Goal: Obtain resource: Download file/media

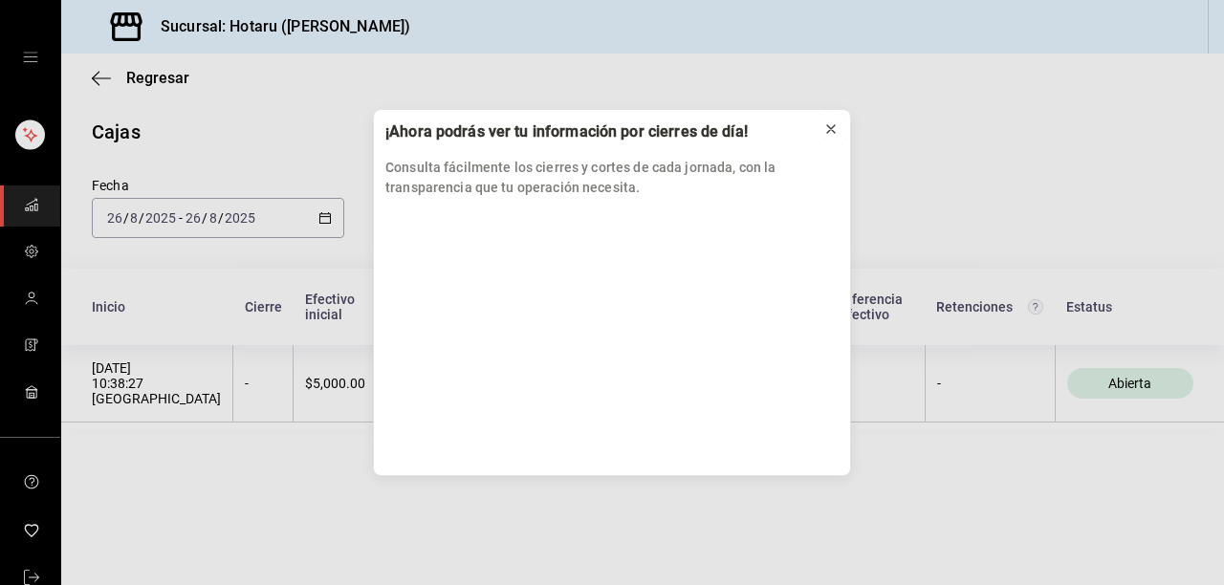
click at [829, 129] on icon at bounding box center [830, 128] width 15 height 15
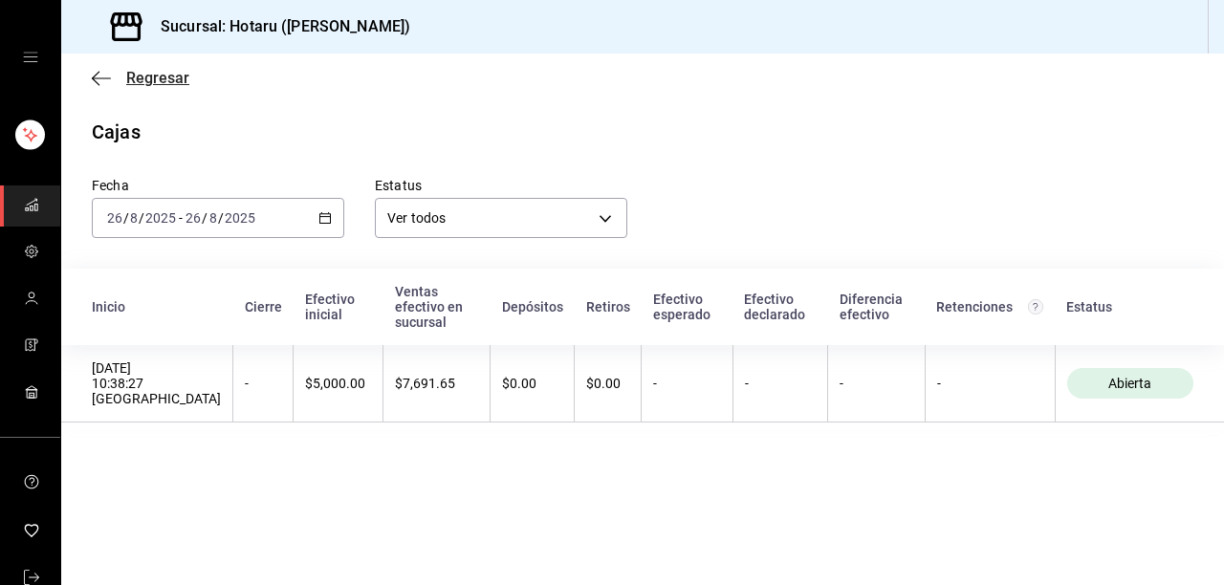
click at [114, 76] on span "Regresar" at bounding box center [141, 78] width 98 height 18
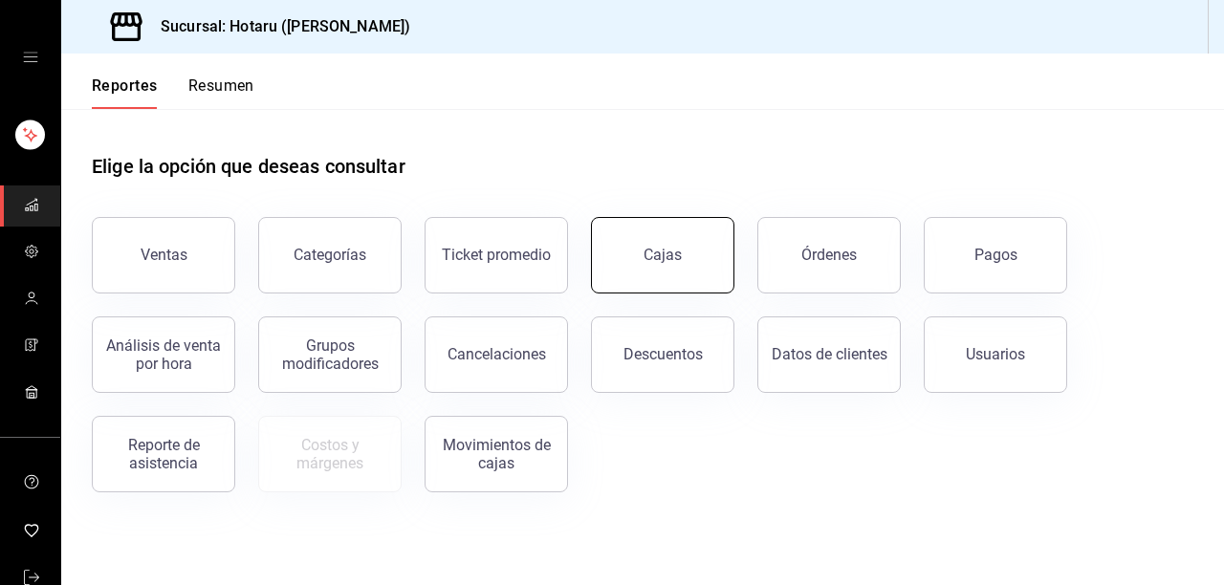
click at [702, 218] on div "Cajas" at bounding box center [651, 243] width 166 height 99
click at [679, 245] on button "Cajas" at bounding box center [662, 255] width 143 height 76
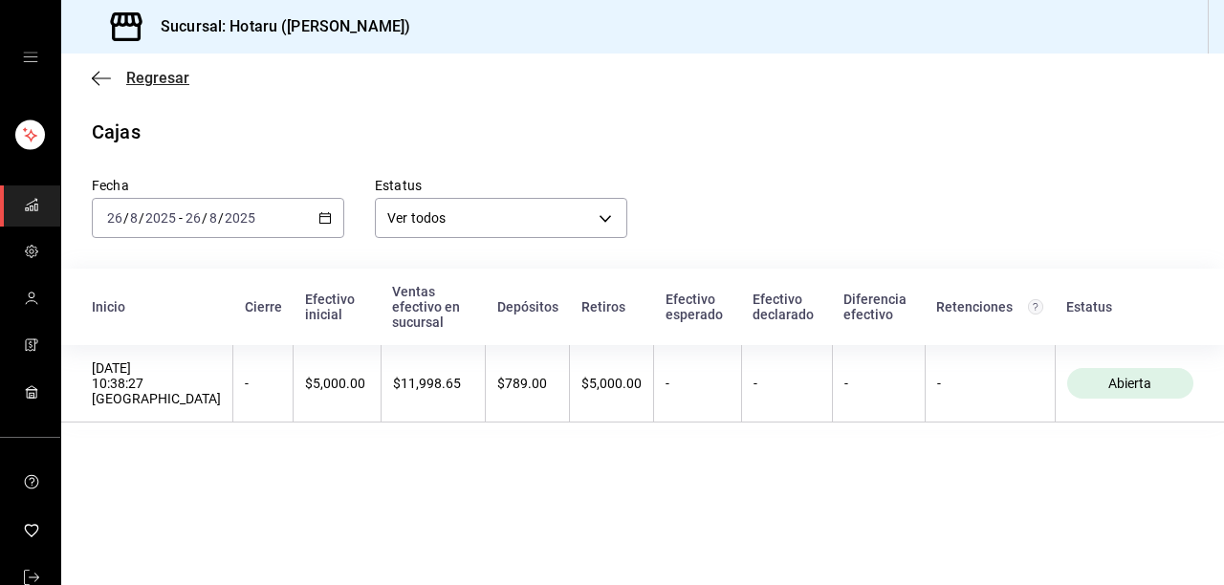
click at [96, 78] on icon "button" at bounding box center [101, 78] width 19 height 17
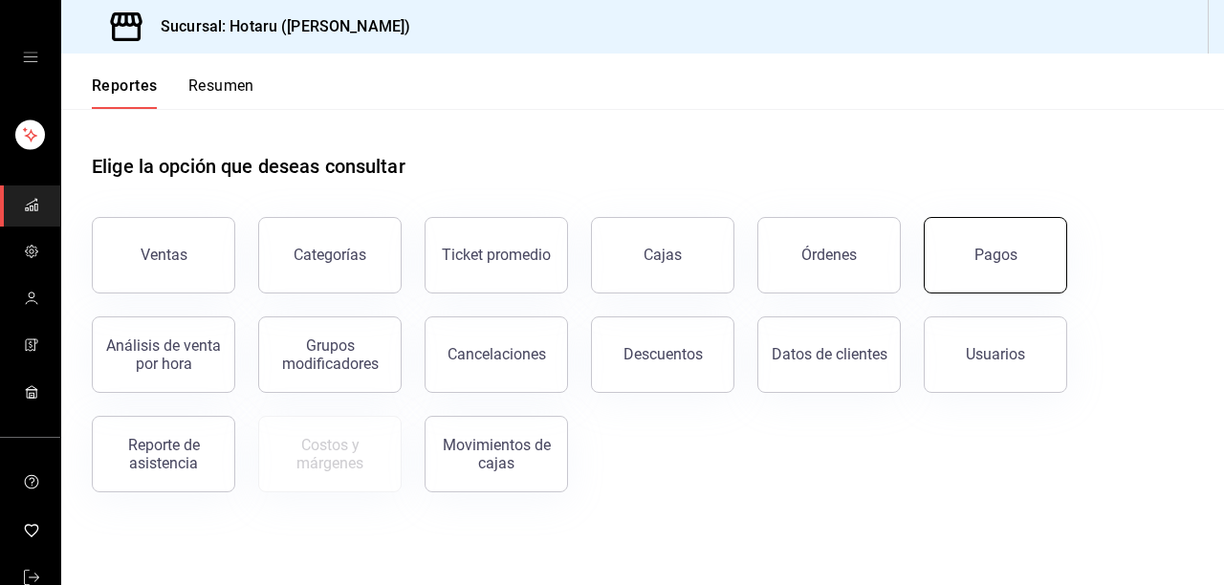
click at [981, 245] on button "Pagos" at bounding box center [994, 255] width 143 height 76
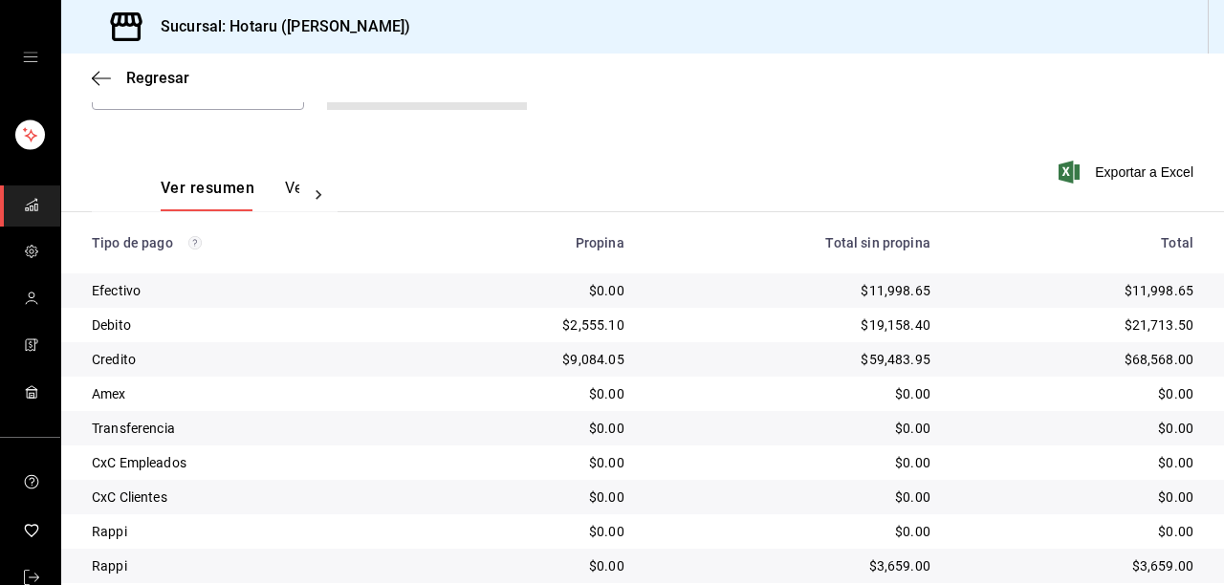
scroll to position [293, 0]
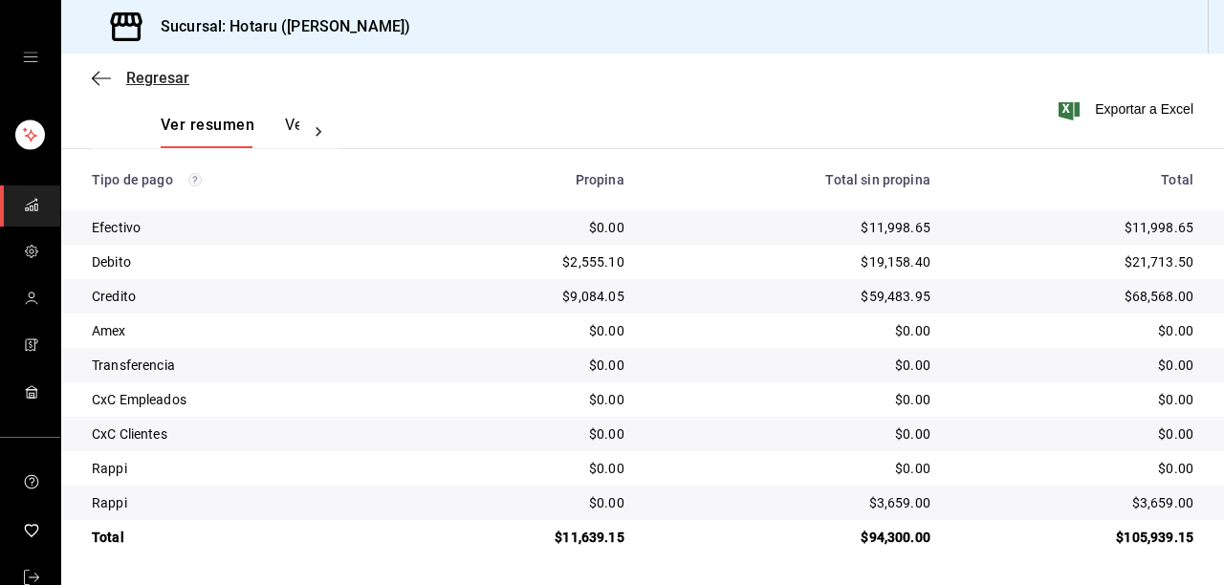
click at [92, 72] on icon "button" at bounding box center [101, 78] width 19 height 17
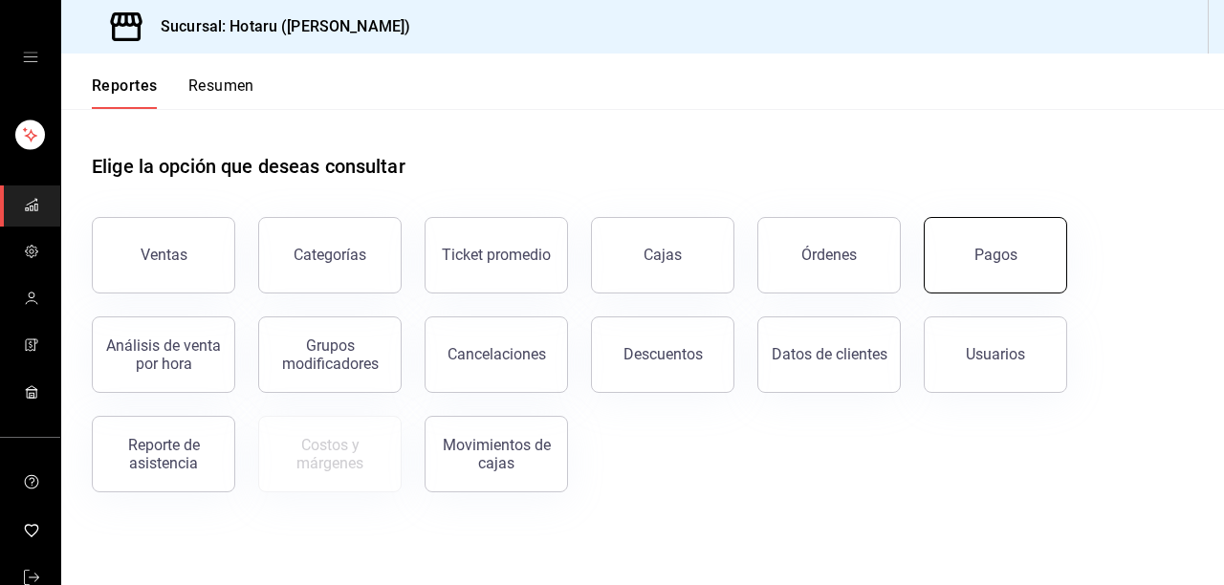
click at [991, 252] on div "Pagos" at bounding box center [995, 255] width 43 height 18
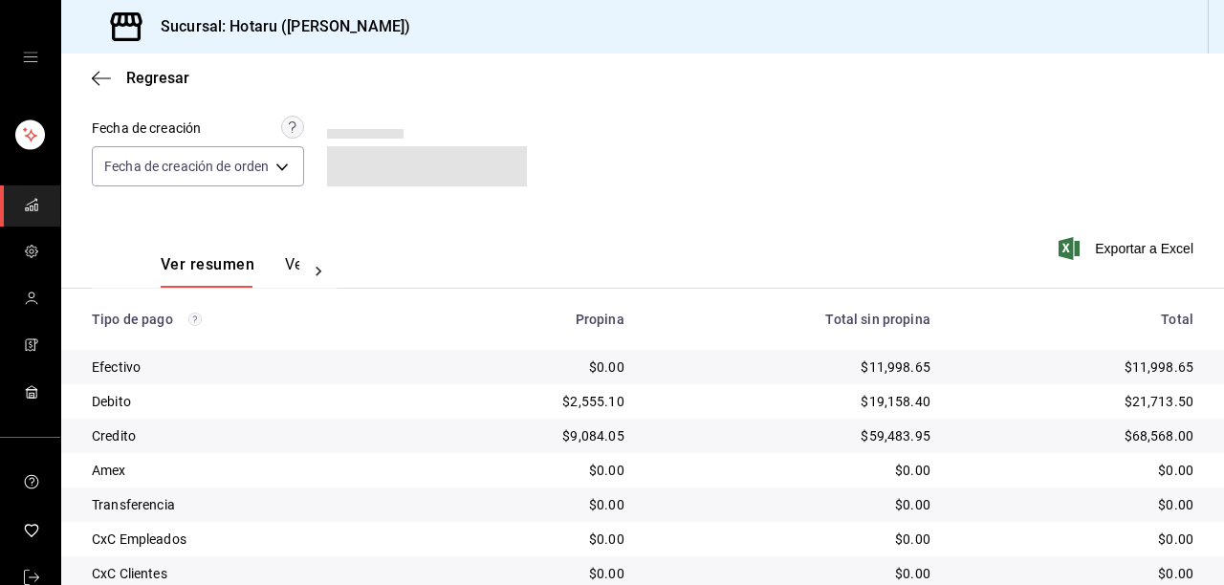
scroll to position [293, 0]
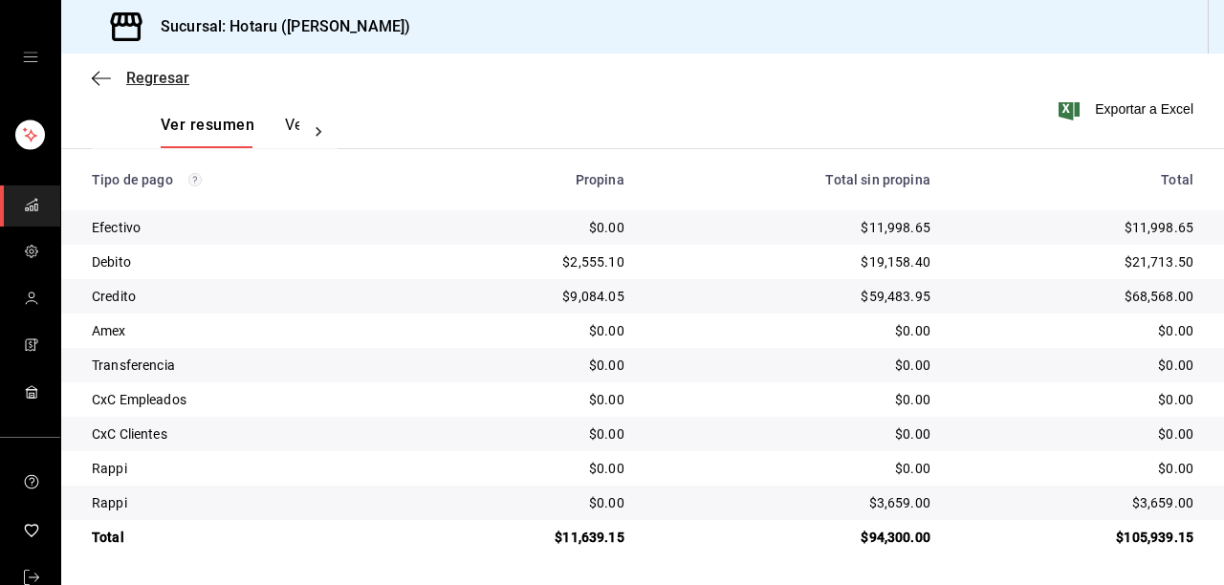
click at [95, 77] on icon "button" at bounding box center [101, 77] width 19 height 1
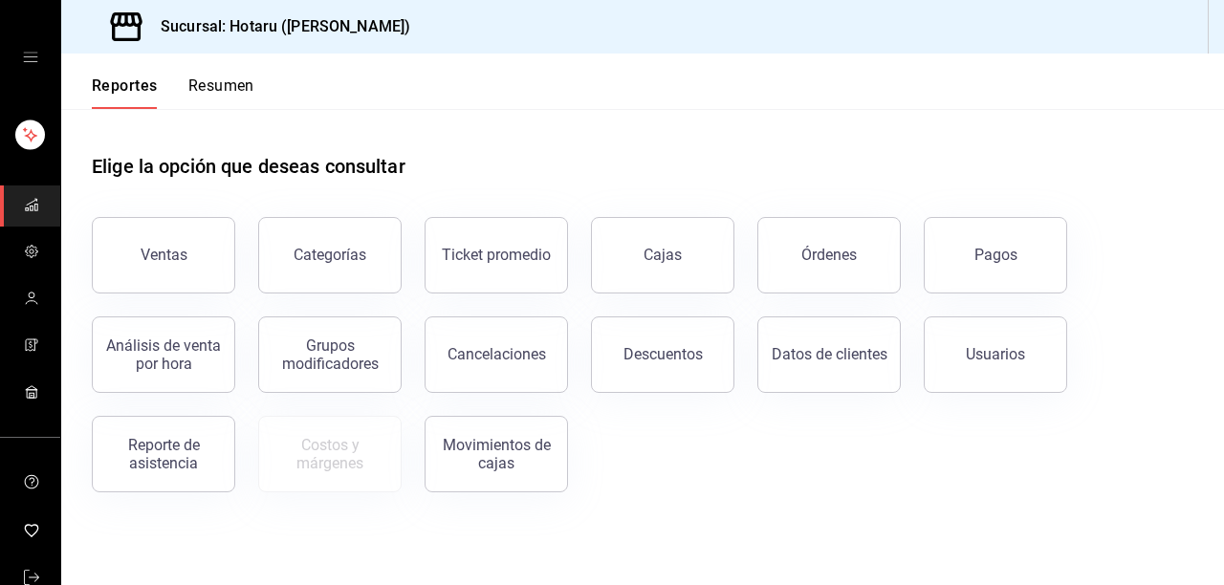
click at [111, 73] on div "Reportes Resumen" at bounding box center [157, 81] width 193 height 55
click at [156, 245] on button "Ventas" at bounding box center [163, 255] width 143 height 76
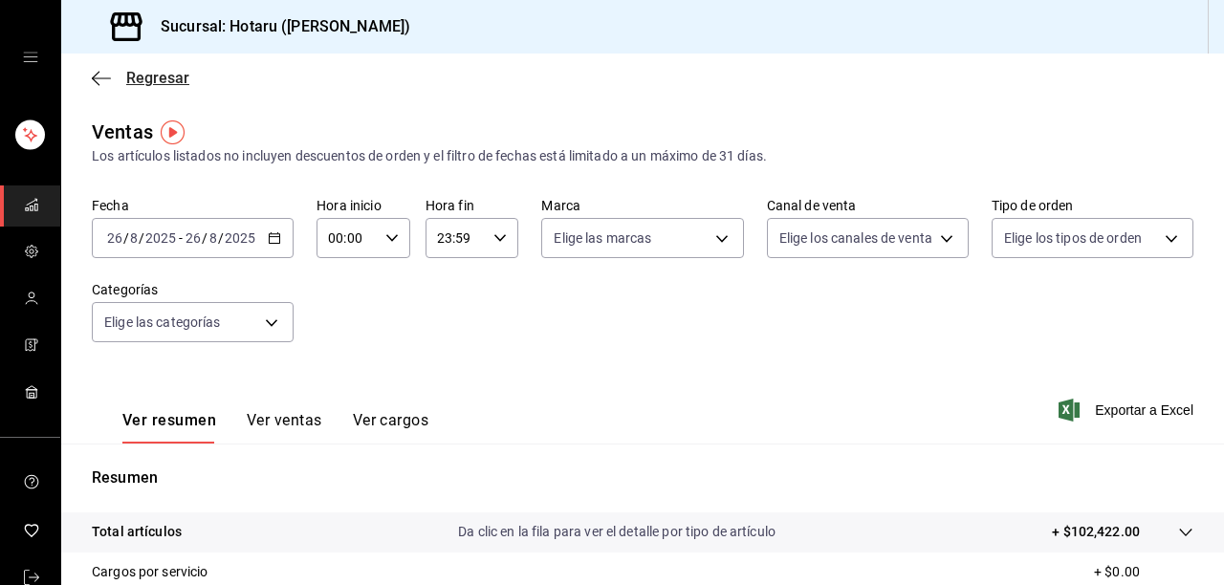
click at [103, 70] on icon "button" at bounding box center [101, 78] width 19 height 17
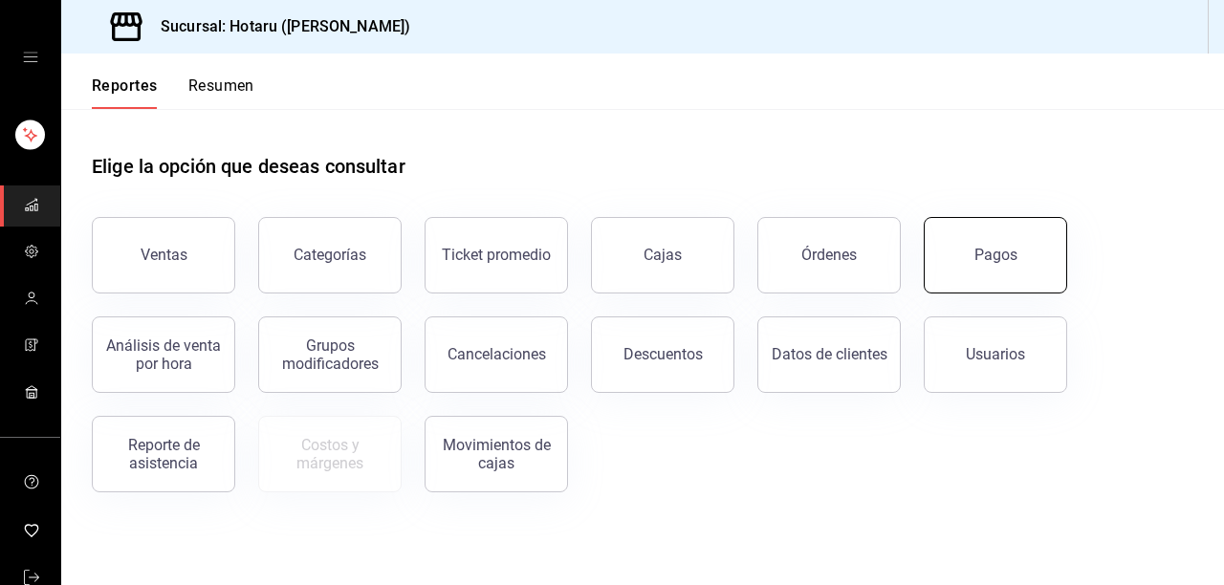
click at [1040, 278] on button "Pagos" at bounding box center [994, 255] width 143 height 76
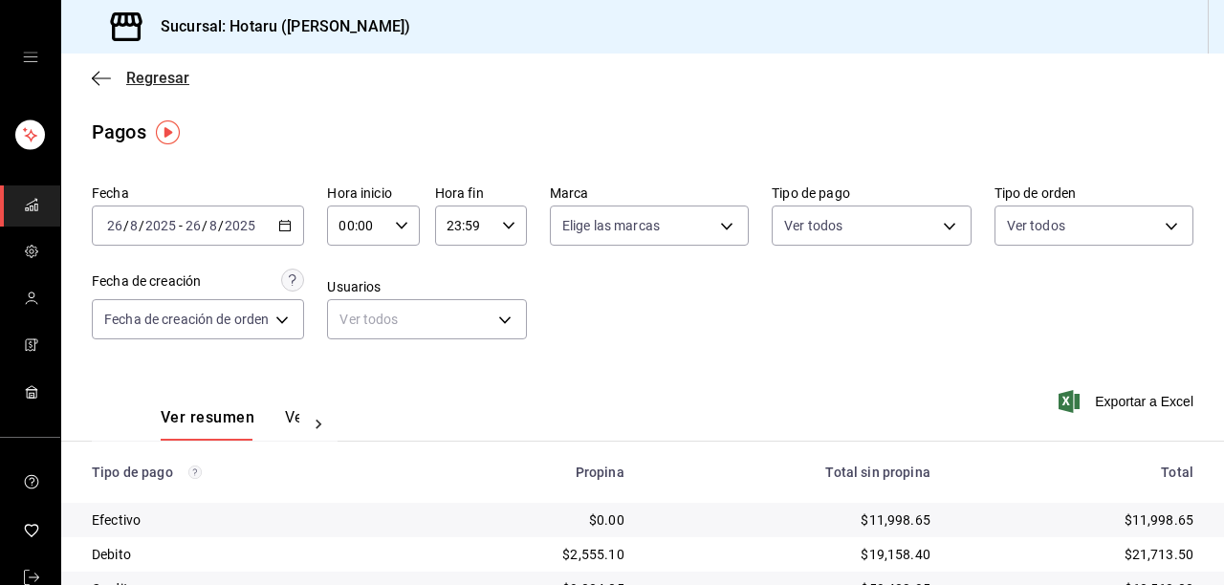
click at [98, 80] on icon "button" at bounding box center [101, 78] width 19 height 17
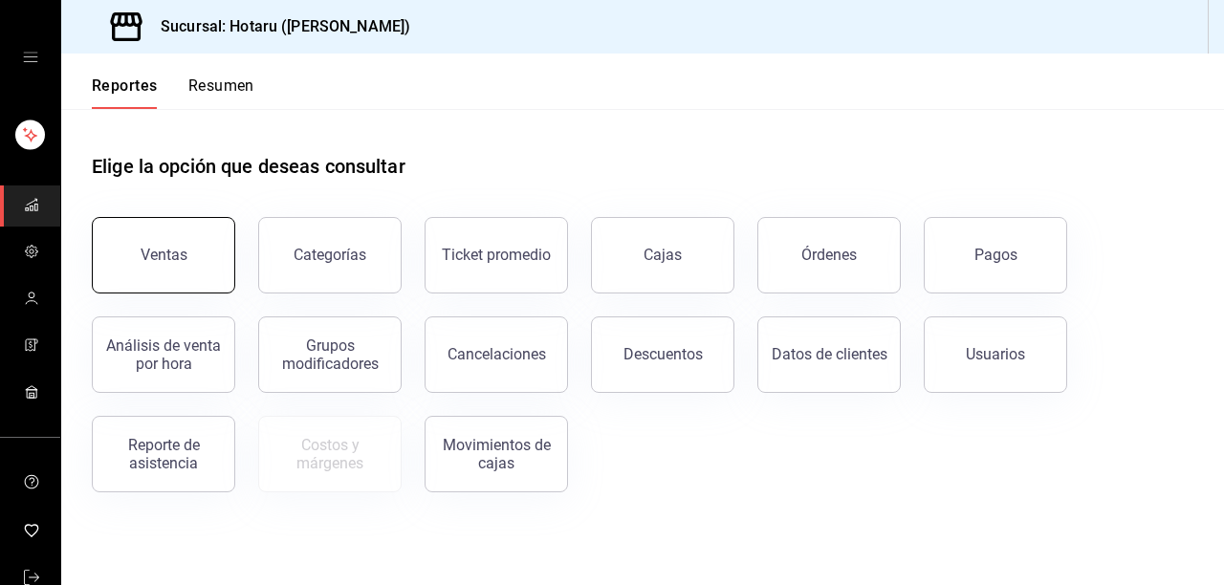
click at [171, 242] on button "Ventas" at bounding box center [163, 255] width 143 height 76
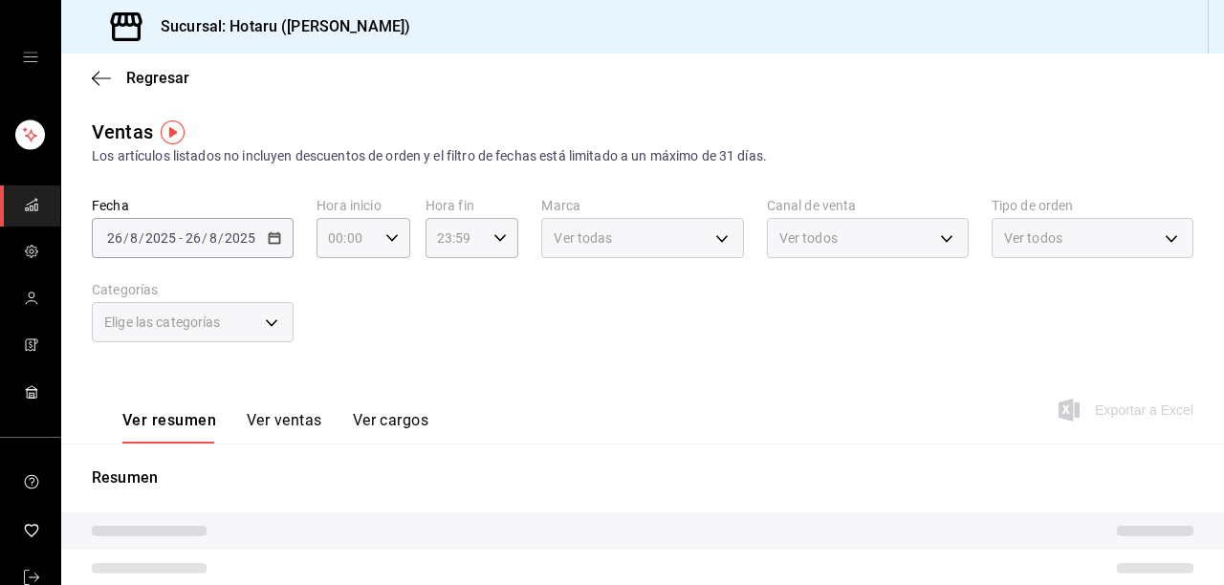
click at [280, 419] on button "Ver ventas" at bounding box center [285, 427] width 76 height 33
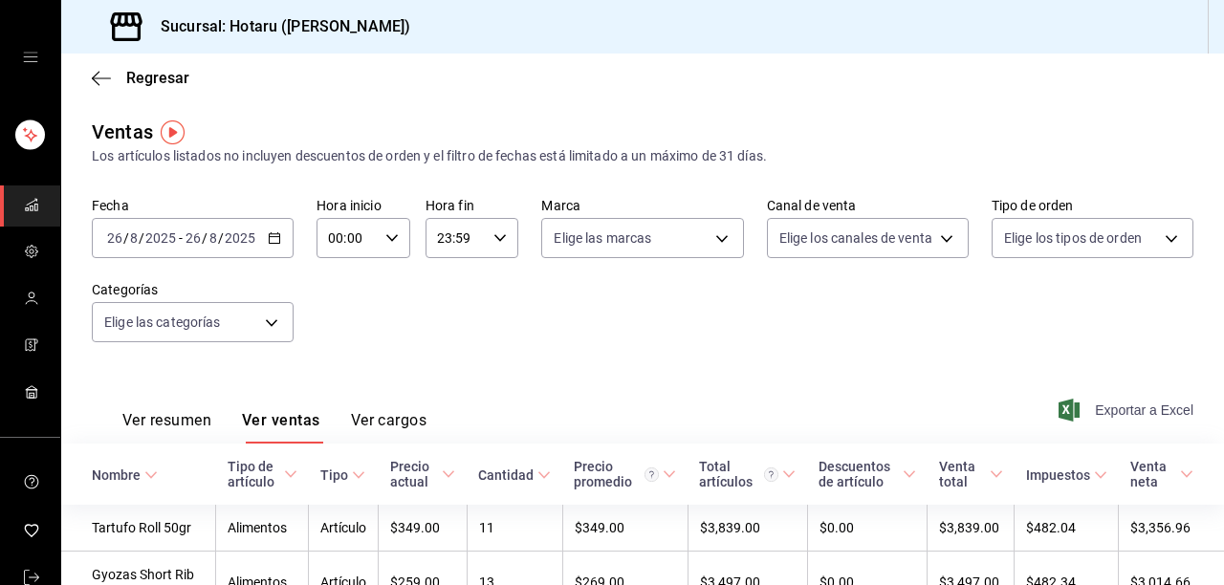
click at [1134, 418] on span "Exportar a Excel" at bounding box center [1127, 410] width 131 height 23
click at [103, 76] on icon "button" at bounding box center [101, 78] width 19 height 17
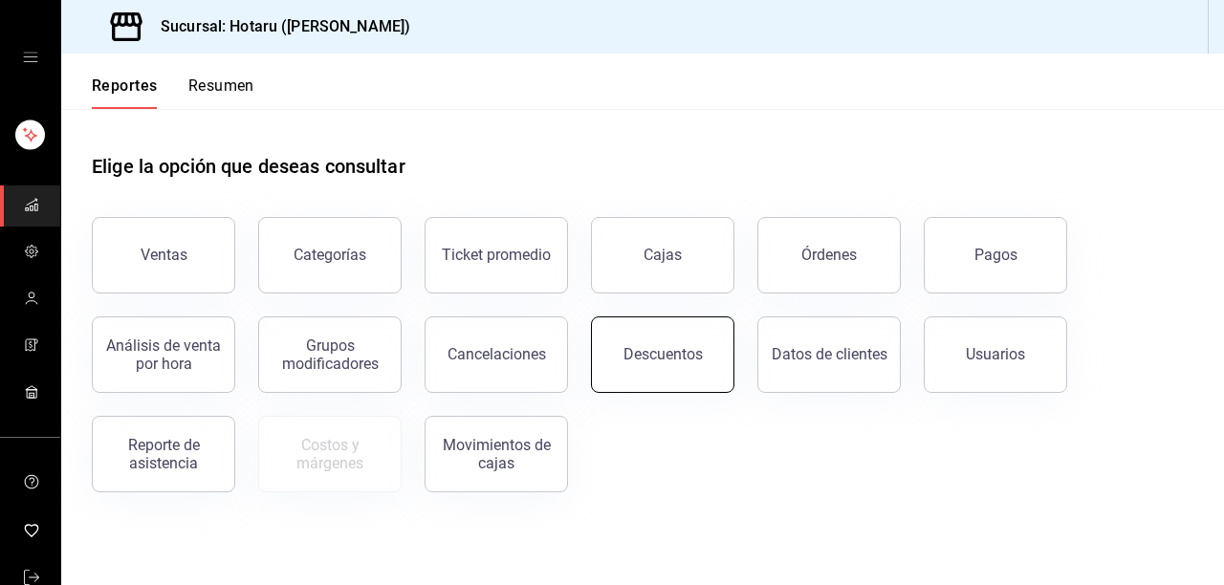
click at [698, 355] on div "Descuentos" at bounding box center [662, 354] width 79 height 18
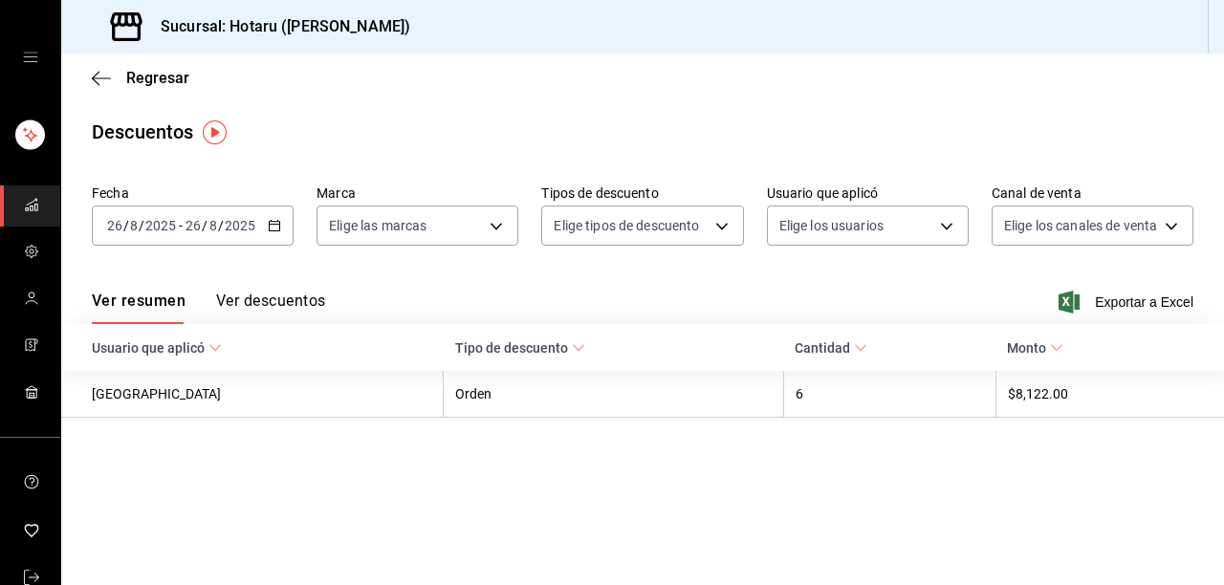
click at [286, 301] on button "Ver descuentos" at bounding box center [270, 308] width 109 height 33
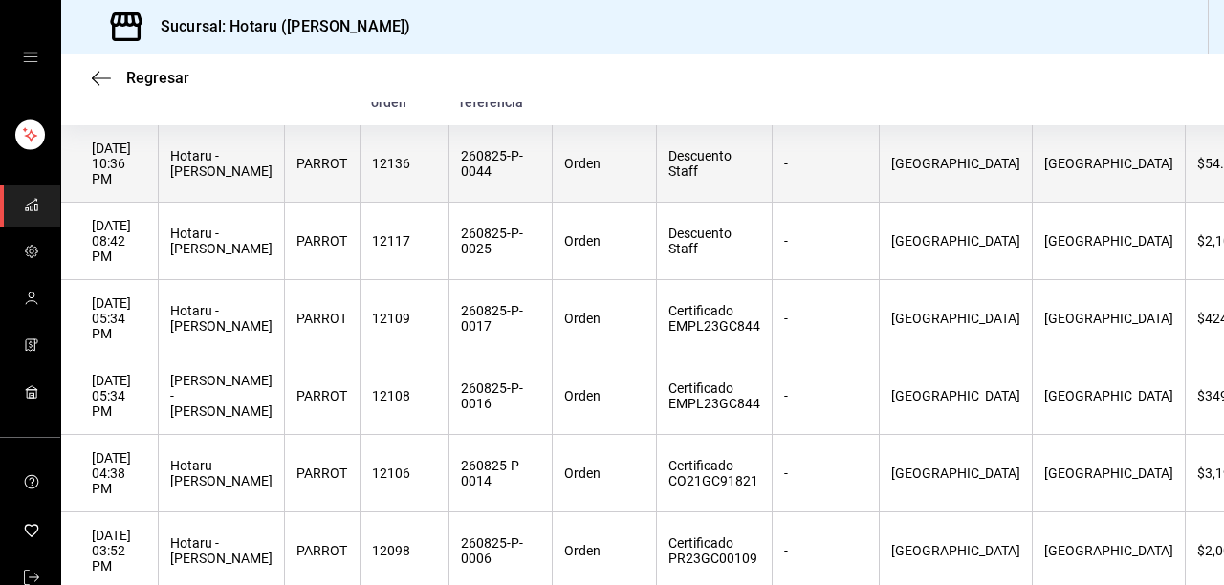
scroll to position [199, 0]
